Goal: Task Accomplishment & Management: Manage account settings

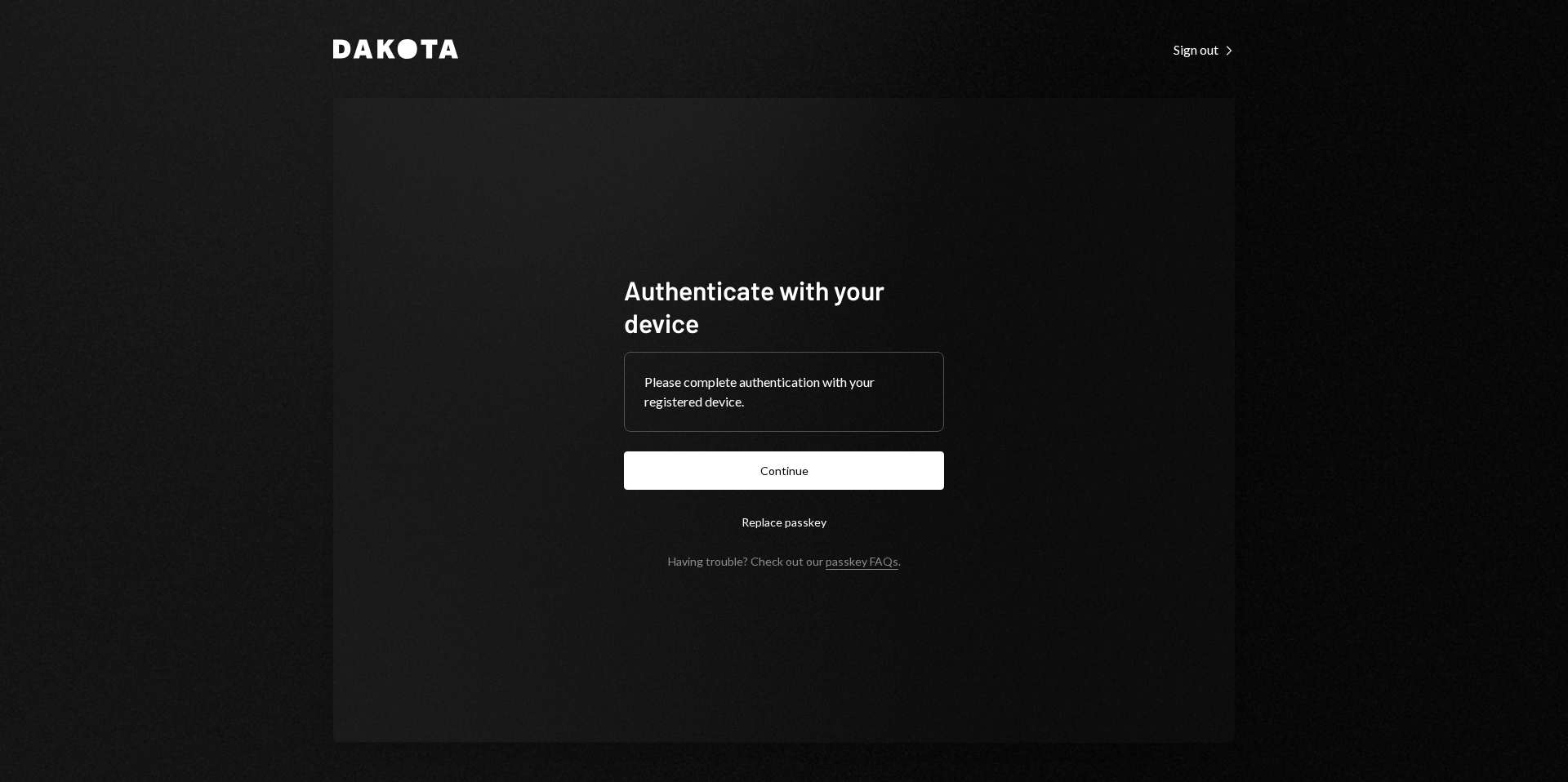
click at [826, 469] on button "Continue" at bounding box center [783, 470] width 320 height 38
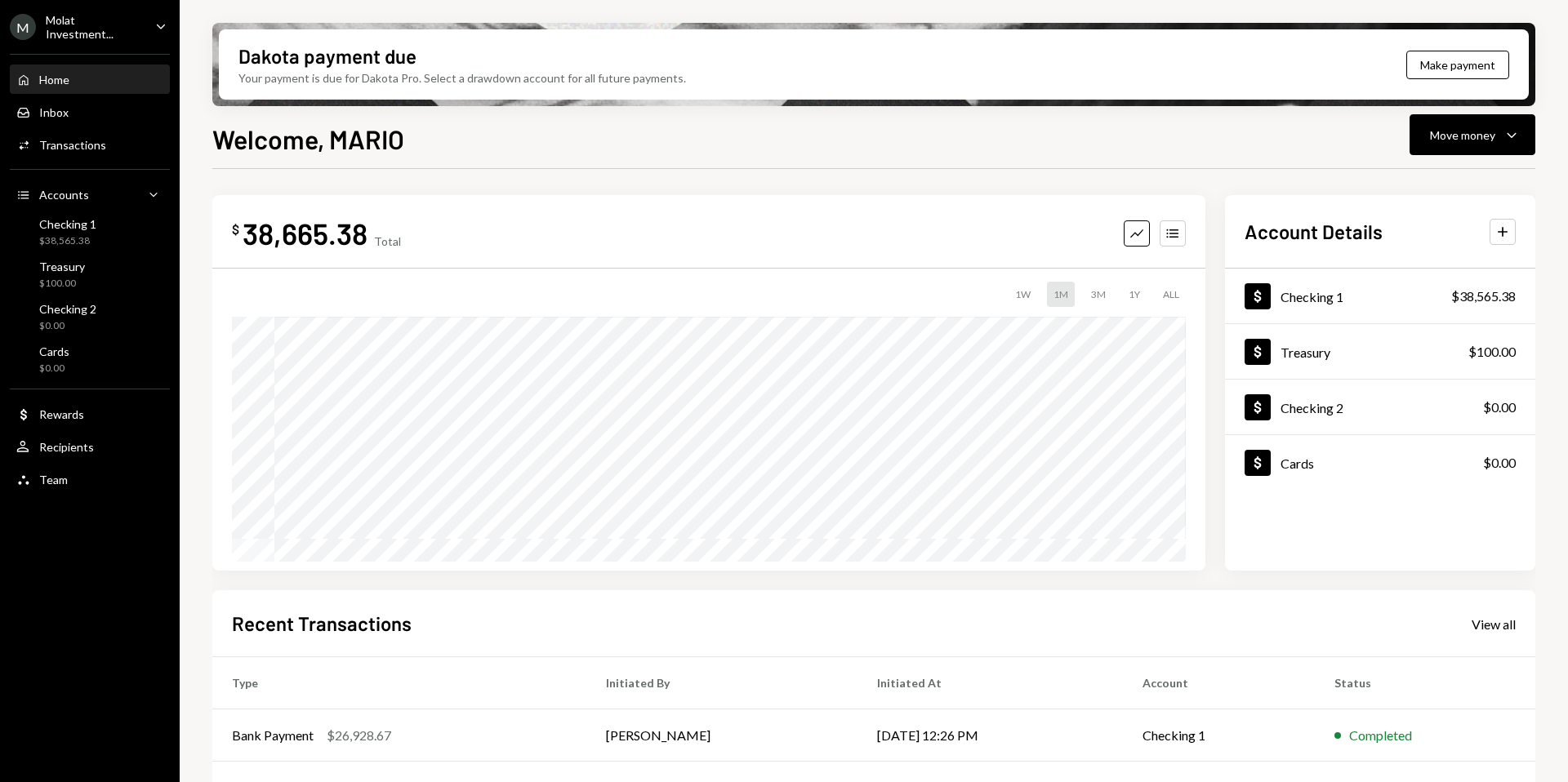
click at [88, 35] on div "M Molat Investment..." at bounding box center [75, 27] width 132 height 27
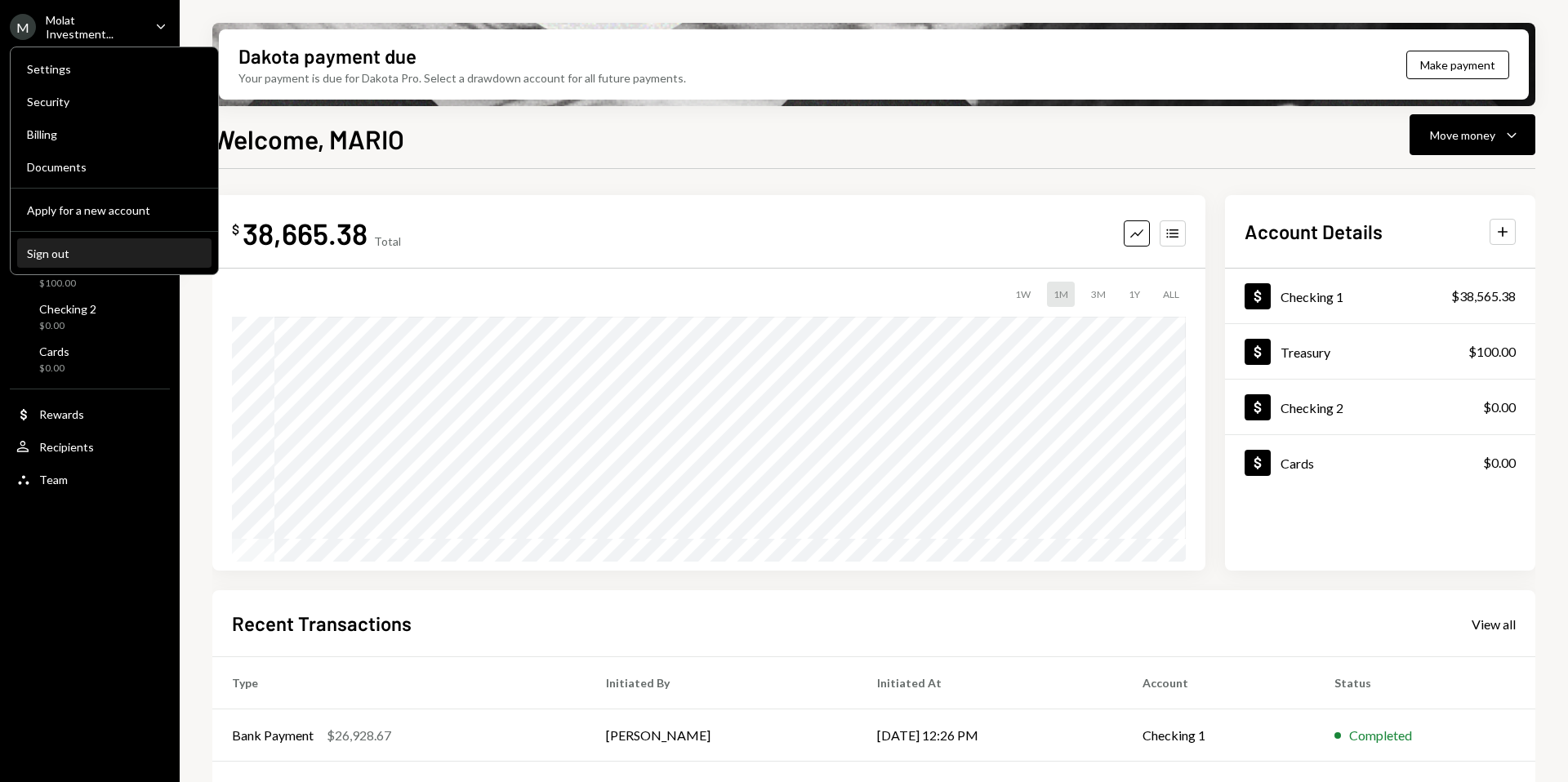
click at [89, 255] on div "Sign out" at bounding box center [114, 254] width 175 height 14
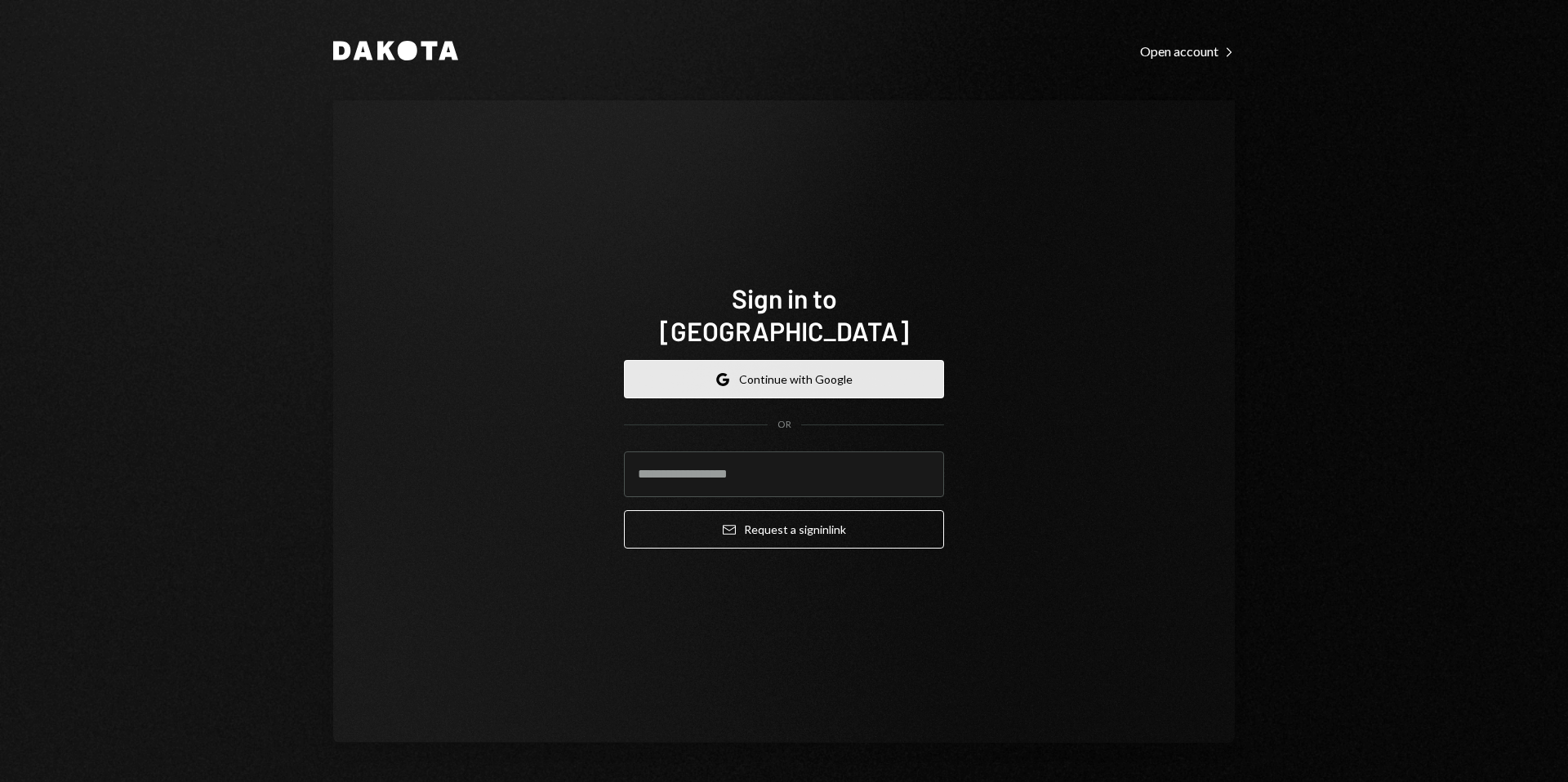
click at [820, 360] on button "Google Continue with Google" at bounding box center [783, 379] width 320 height 38
